Goal: Task Accomplishment & Management: Manage account settings

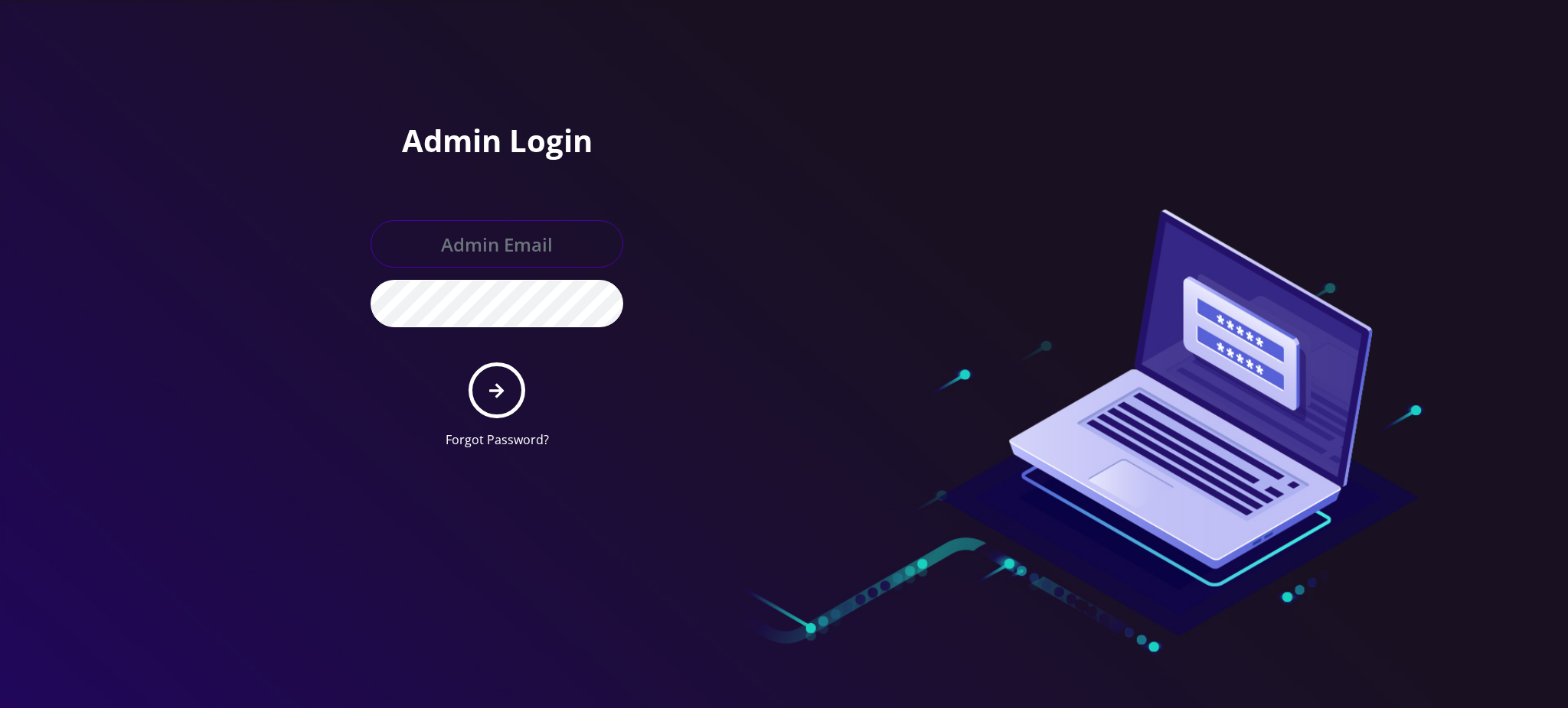
type input "rochelle@teltik.com"
click at [498, 376] on button "submit" at bounding box center [496, 391] width 56 height 56
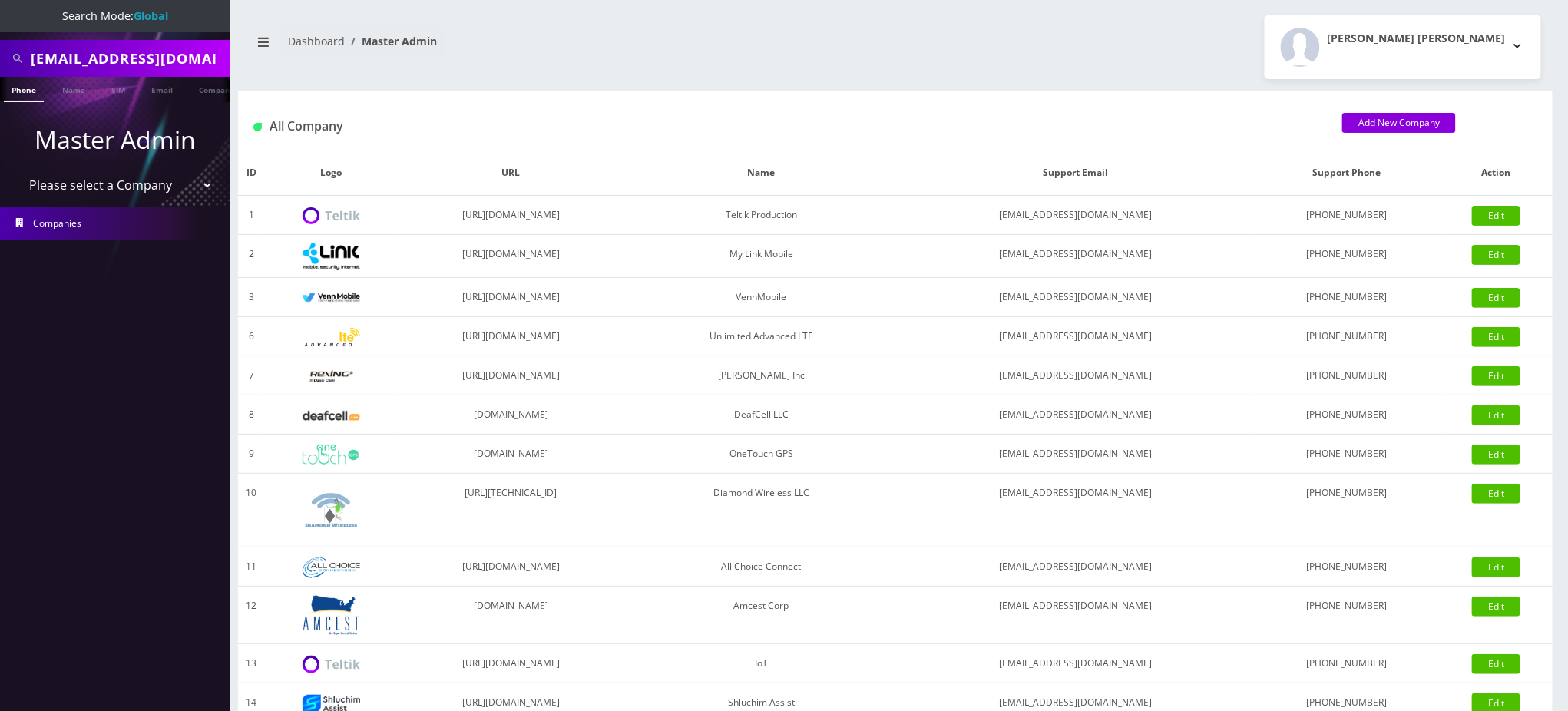
click at [154, 58] on input "[EMAIL_ADDRESS][DOMAIN_NAME]" at bounding box center [129, 58] width 196 height 29
click at [154, 54] on input "[EMAIL_ADDRESS][DOMAIN_NAME]" at bounding box center [129, 58] width 196 height 29
click at [155, 58] on input "[EMAIL_ADDRESS][DOMAIN_NAME]" at bounding box center [129, 58] width 196 height 29
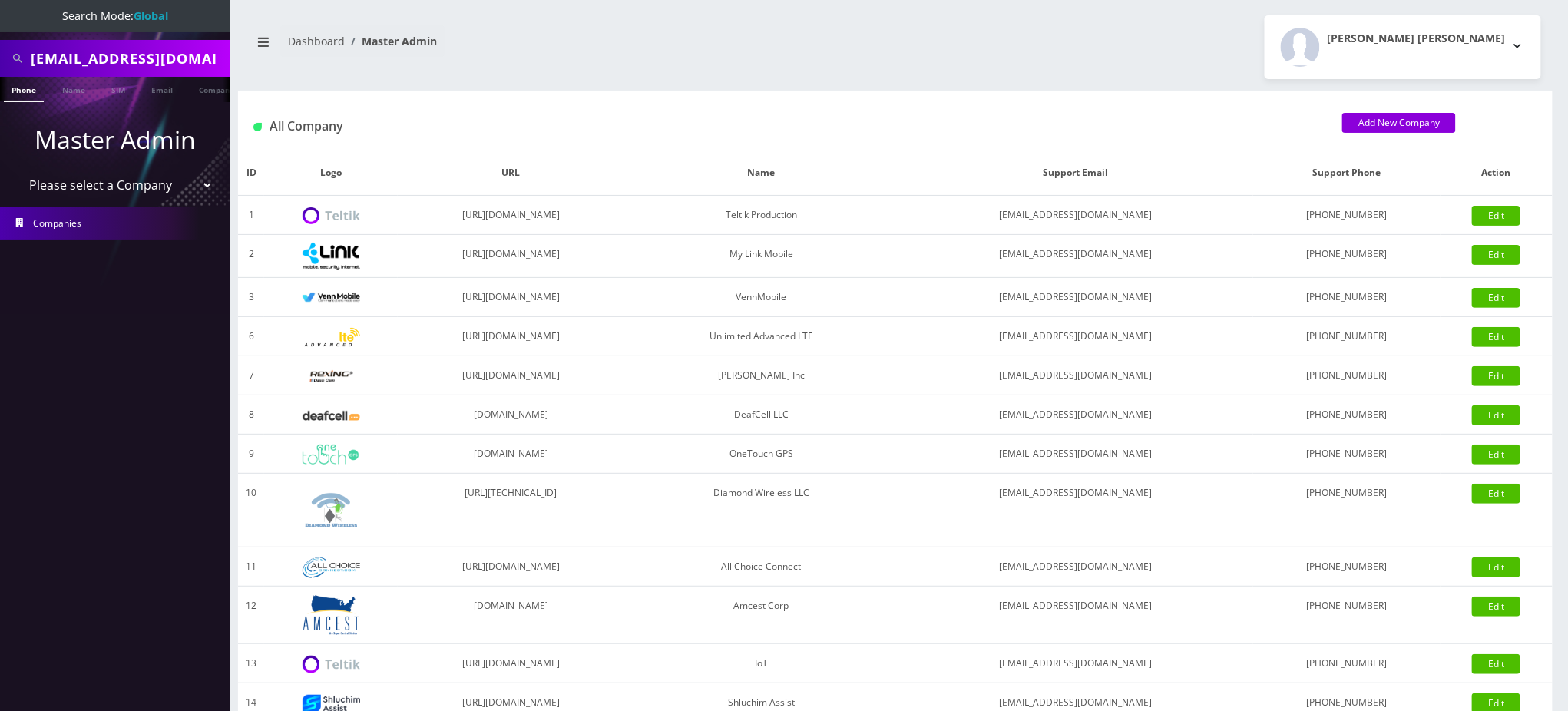
paste input "9296399322"
type input "9296399322"
click at [15, 92] on link "Phone" at bounding box center [24, 89] width 40 height 25
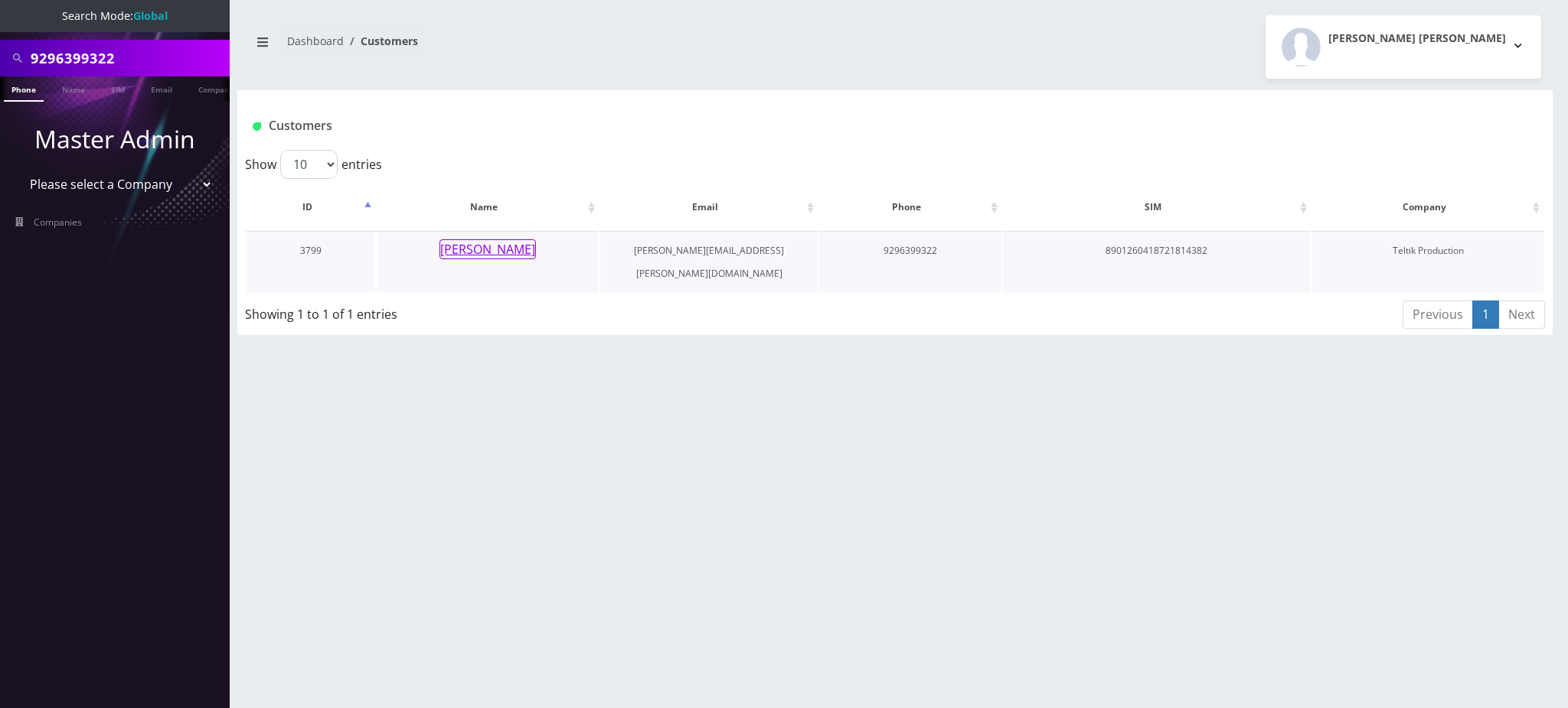
click at [482, 254] on button "[PERSON_NAME]" at bounding box center [488, 250] width 97 height 20
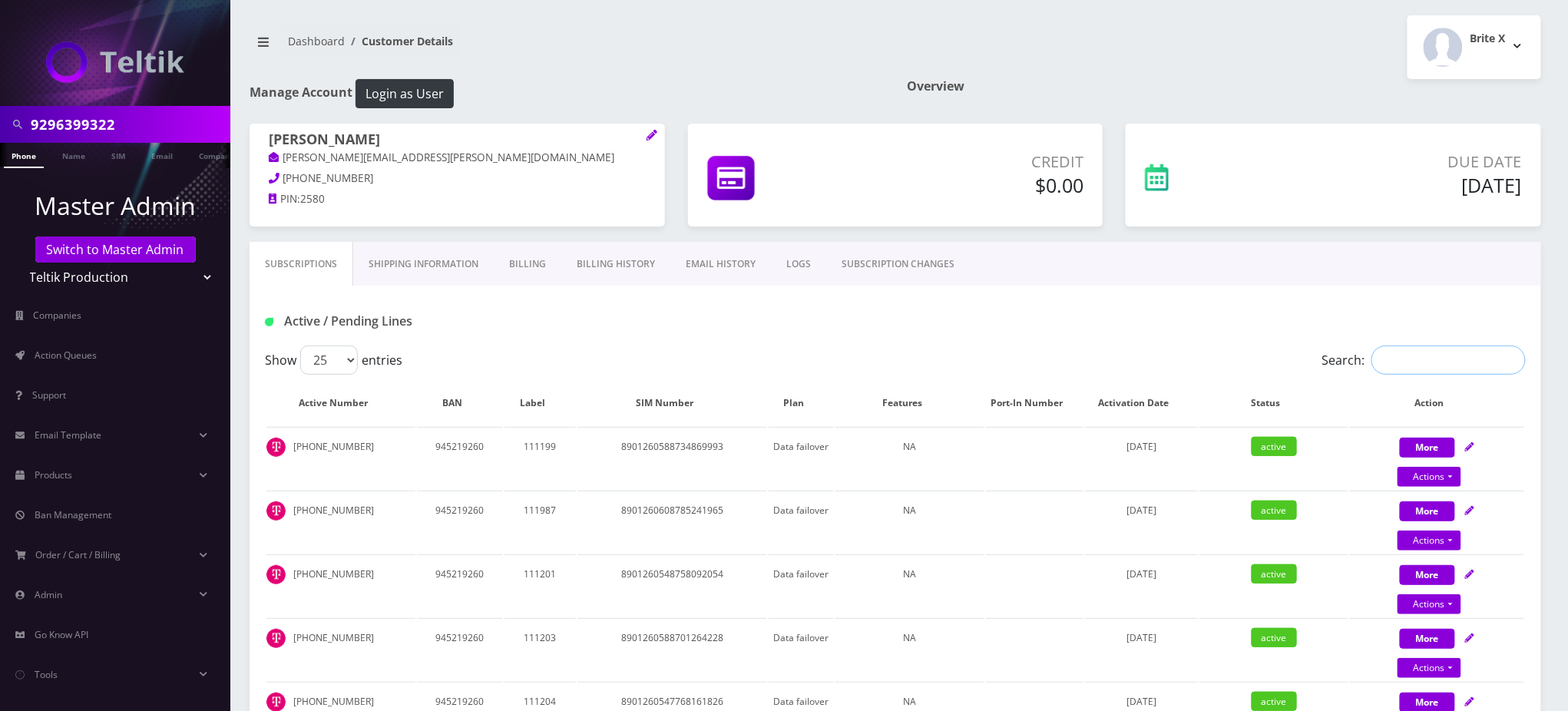
click at [1397, 366] on input "Search:" at bounding box center [1448, 359] width 155 height 29
paste input "9296399322"
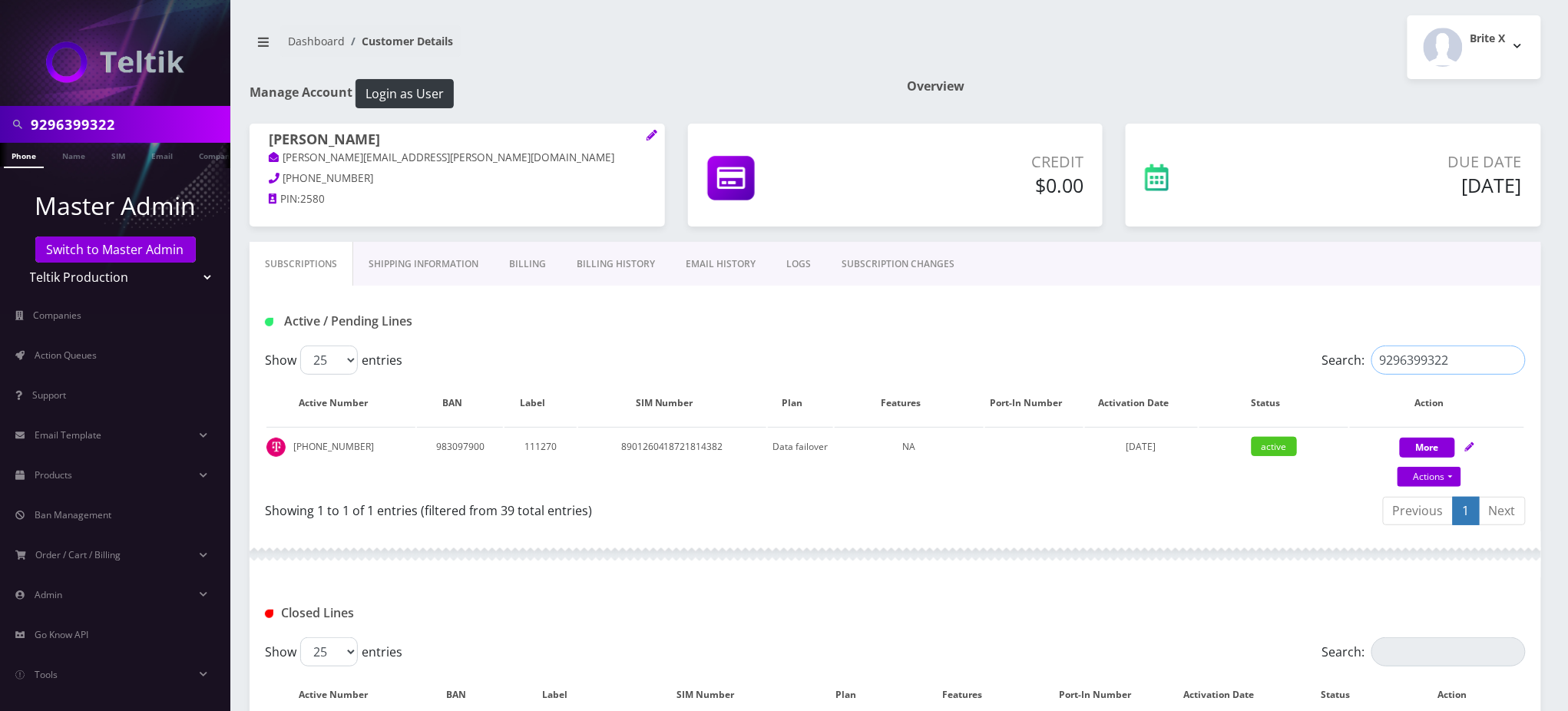
type input "9296399322"
click at [1426, 479] on link "Actions" at bounding box center [1429, 477] width 64 height 20
select select "102"
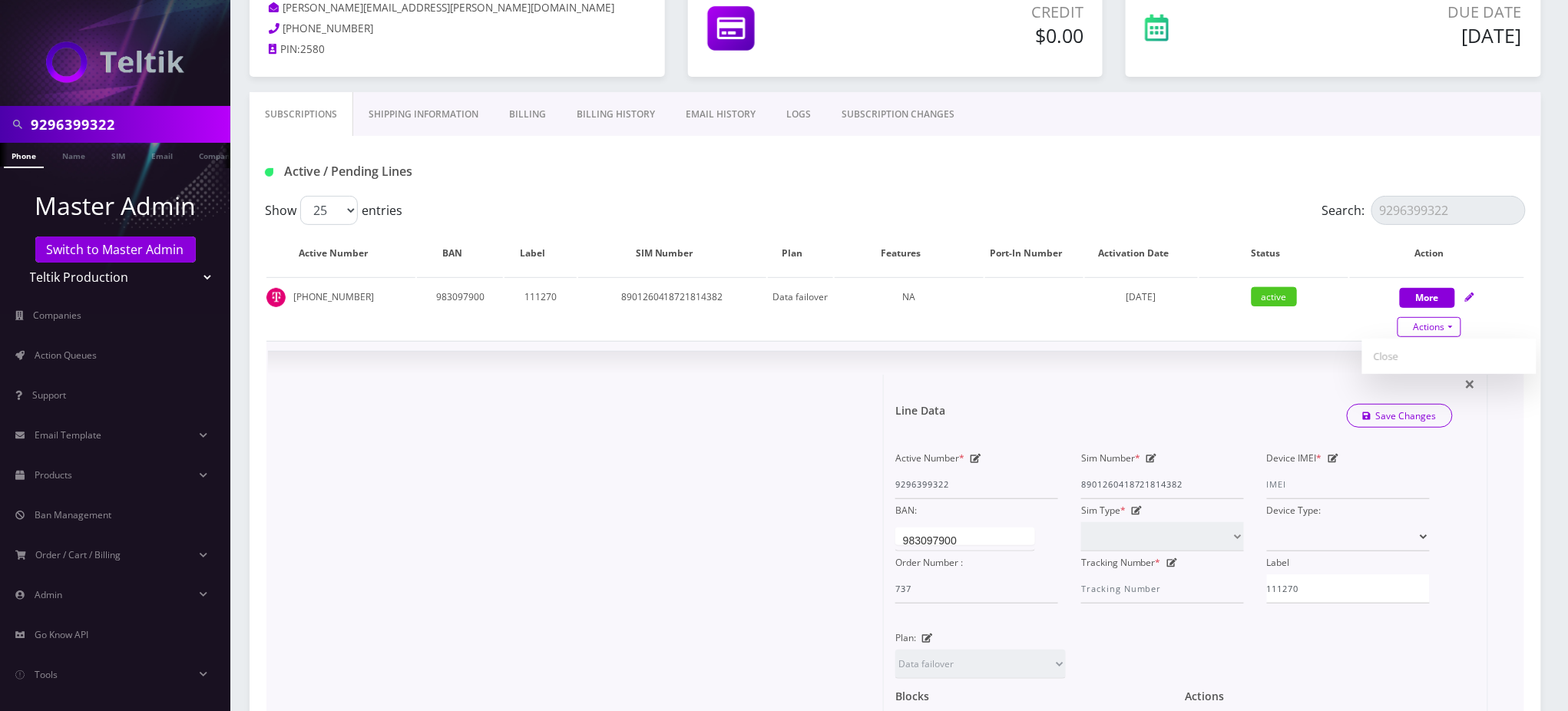
scroll to position [205, 0]
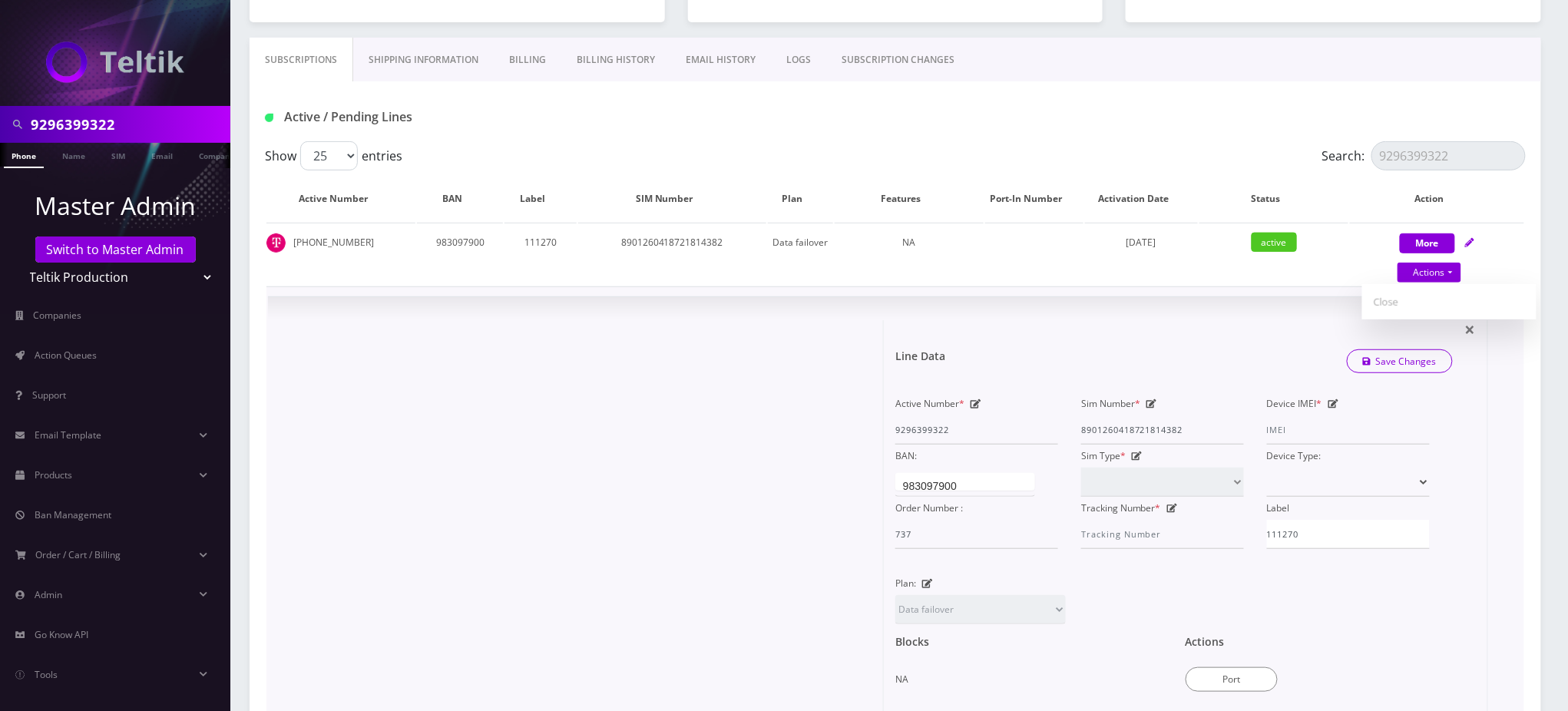
click at [1150, 401] on icon at bounding box center [1152, 403] width 11 height 9
click at [1146, 425] on input "8901260418721814382" at bounding box center [1162, 429] width 163 height 29
click at [1146, 426] on input "8901260418721814382" at bounding box center [1162, 429] width 163 height 29
paste input "3145F"
type input "8901260418721813145F"
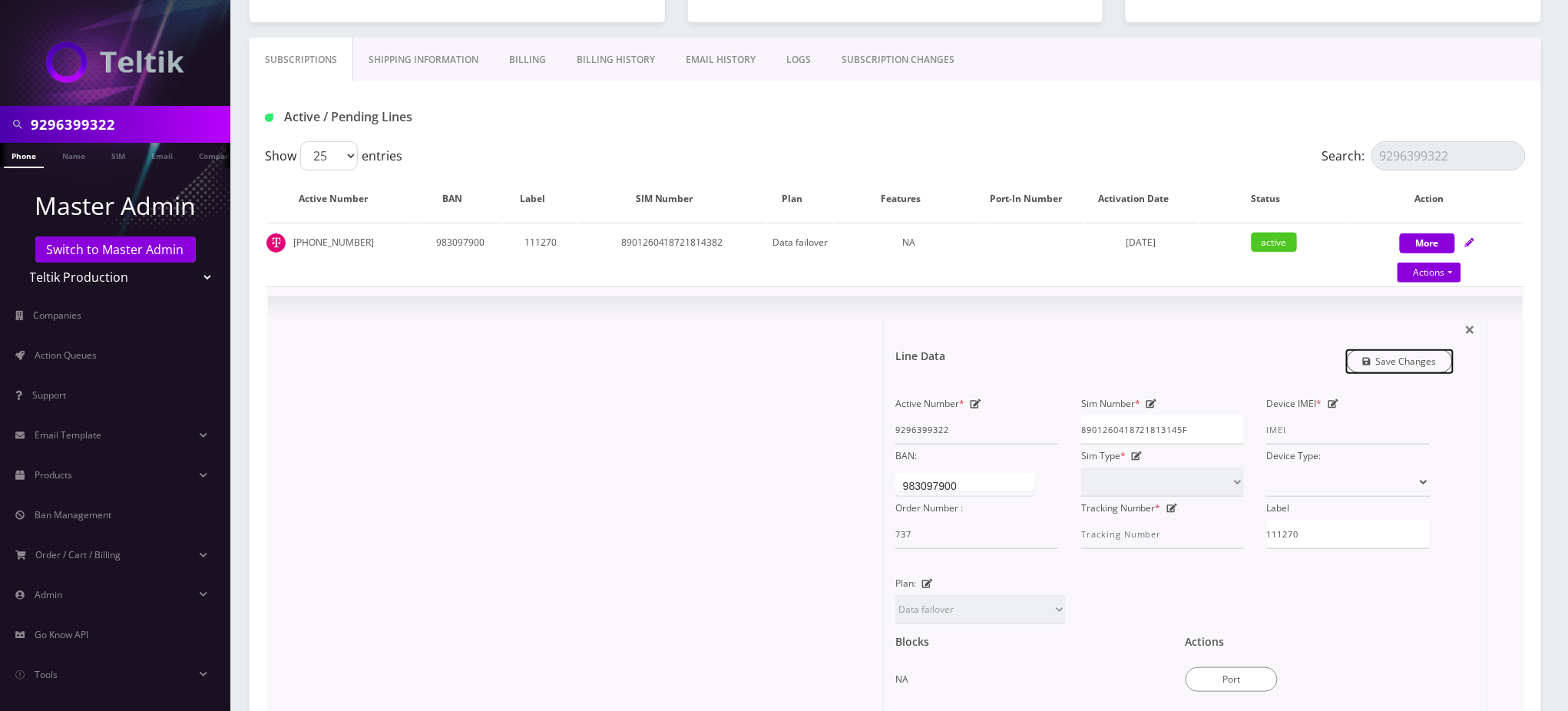
click at [1396, 356] on link "Save Changes" at bounding box center [1399, 361] width 107 height 24
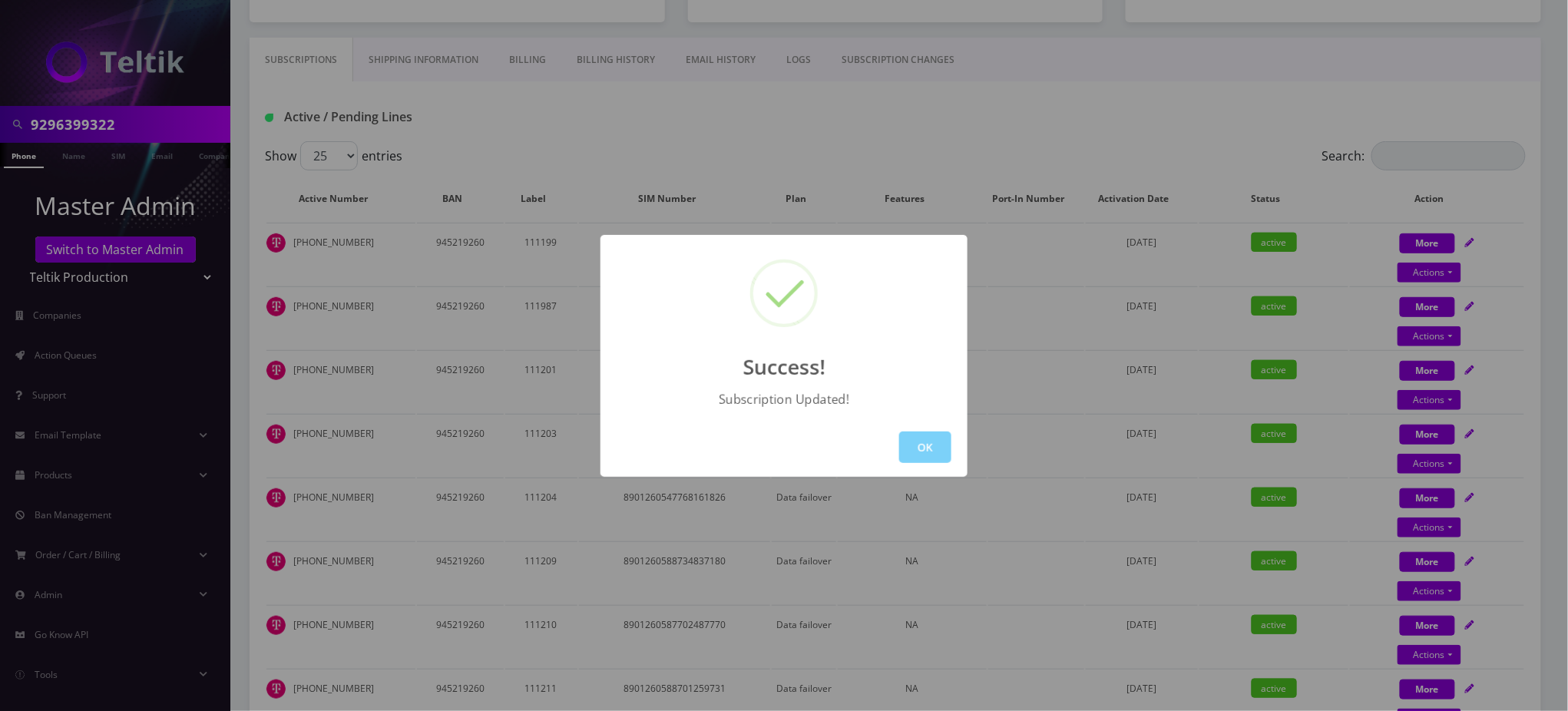
click at [910, 134] on div "Success! Subscription Updated! OK" at bounding box center [784, 356] width 1568 height 711
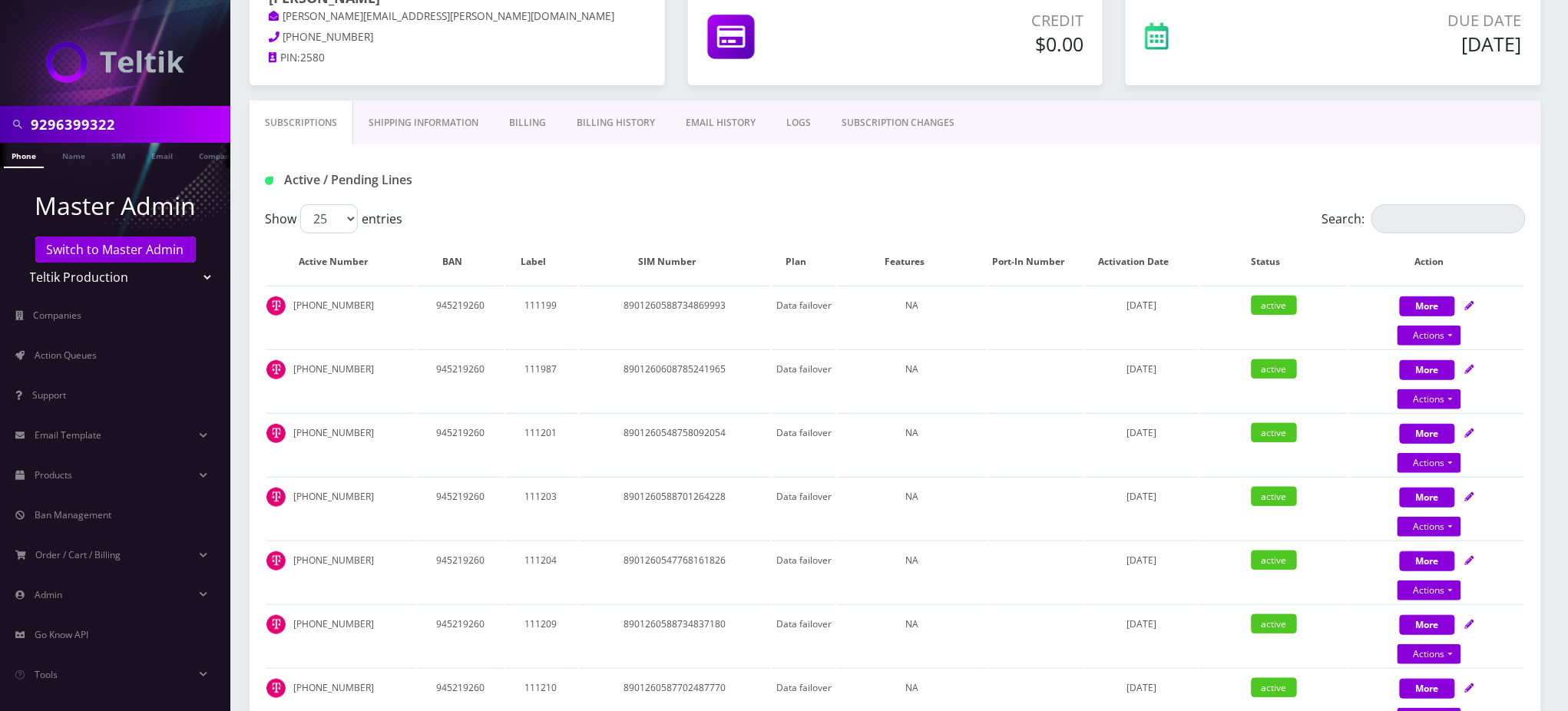
scroll to position [0, 0]
